Goal: Task Accomplishment & Management: Manage account settings

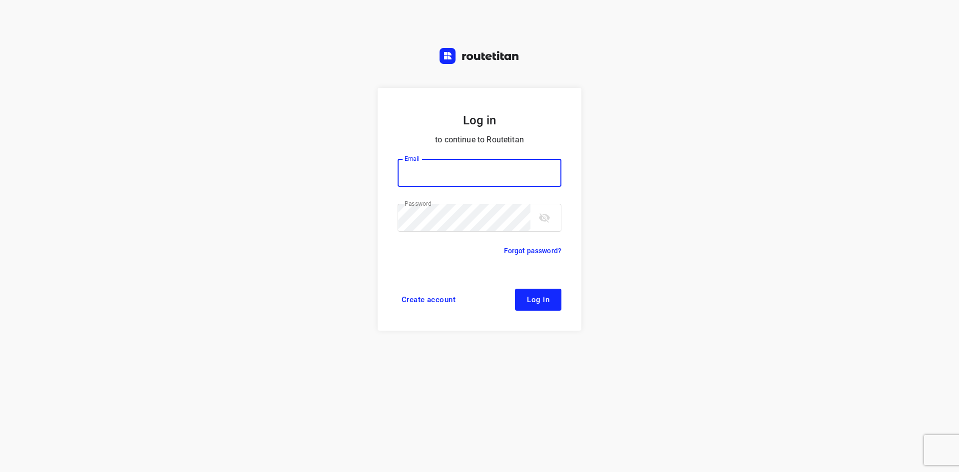
type input "remco@fruitopjewerk.nl"
click at [543, 290] on button "Log in" at bounding box center [538, 300] width 46 height 22
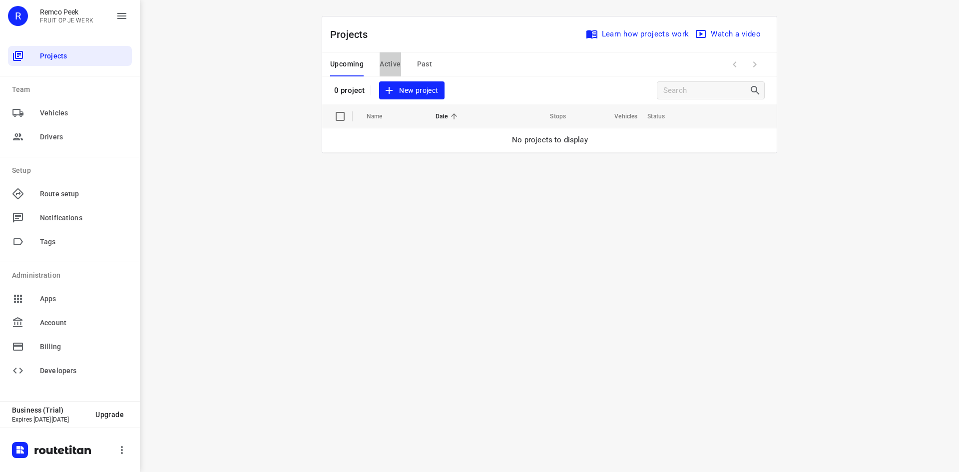
click at [388, 62] on span "Active" at bounding box center [390, 64] width 21 height 12
